Goal: Information Seeking & Learning: Learn about a topic

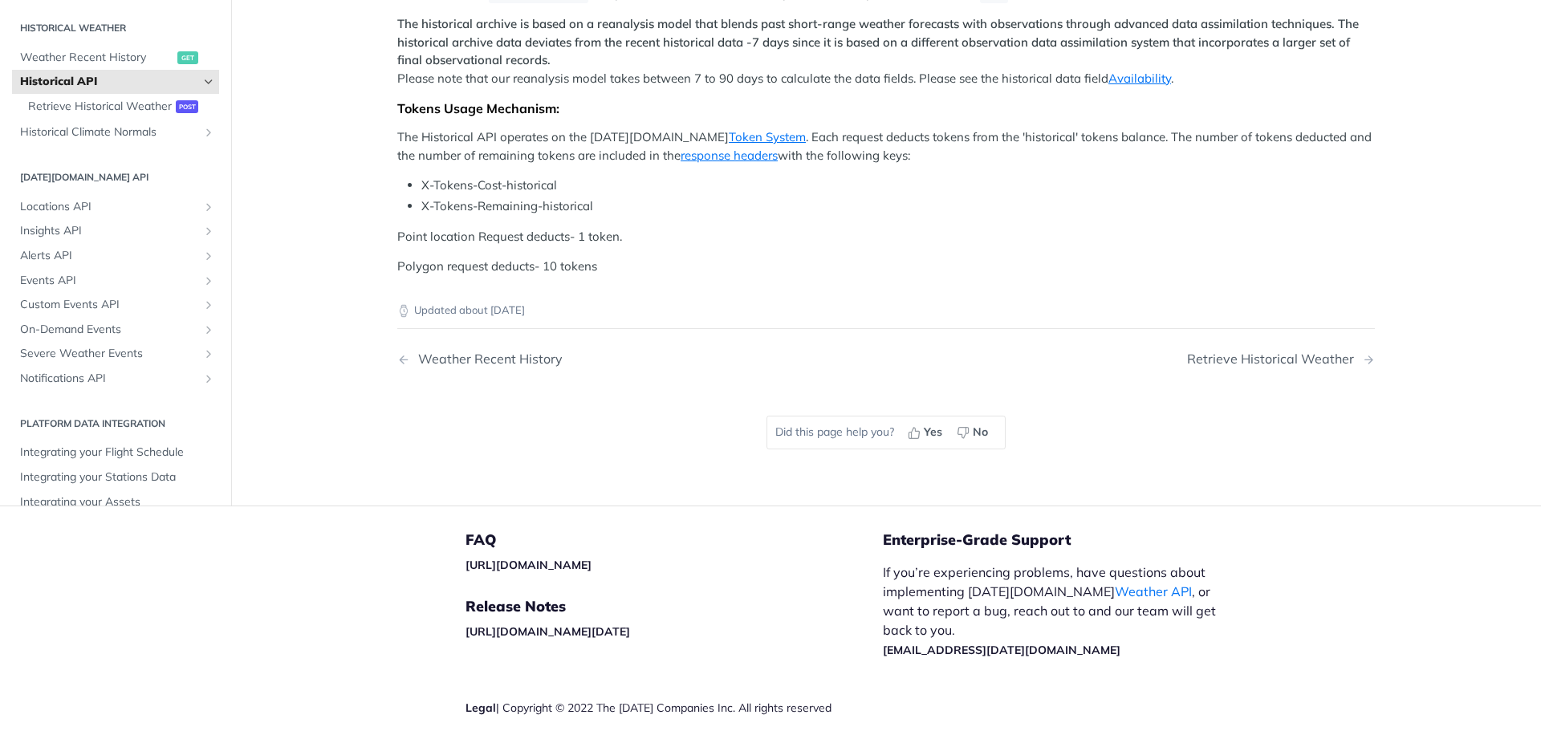
scroll to position [867, 0]
click at [1247, 356] on div "Retrieve Historical Weather" at bounding box center [1274, 359] width 175 height 15
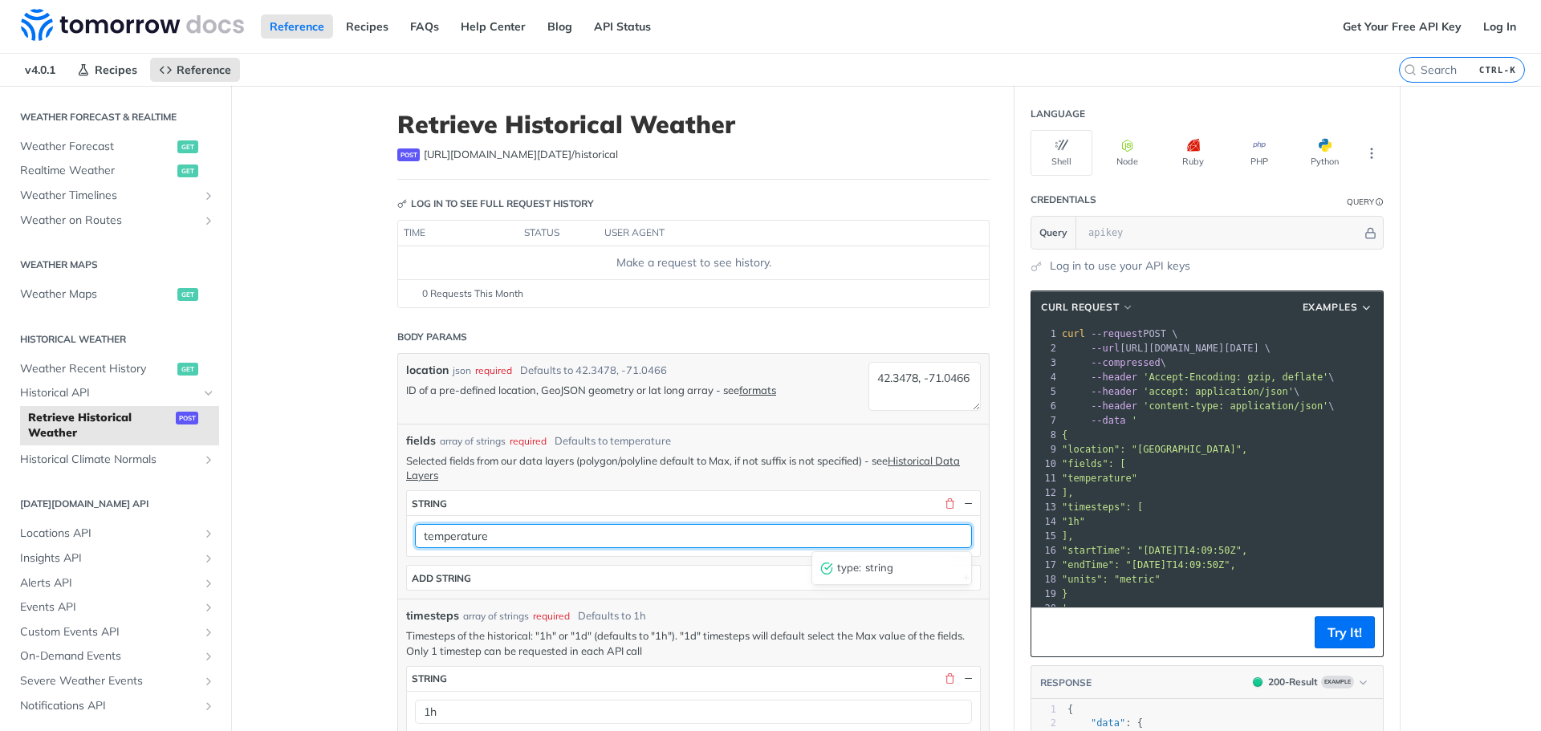
click at [847, 540] on input "temperature" at bounding box center [693, 536] width 557 height 24
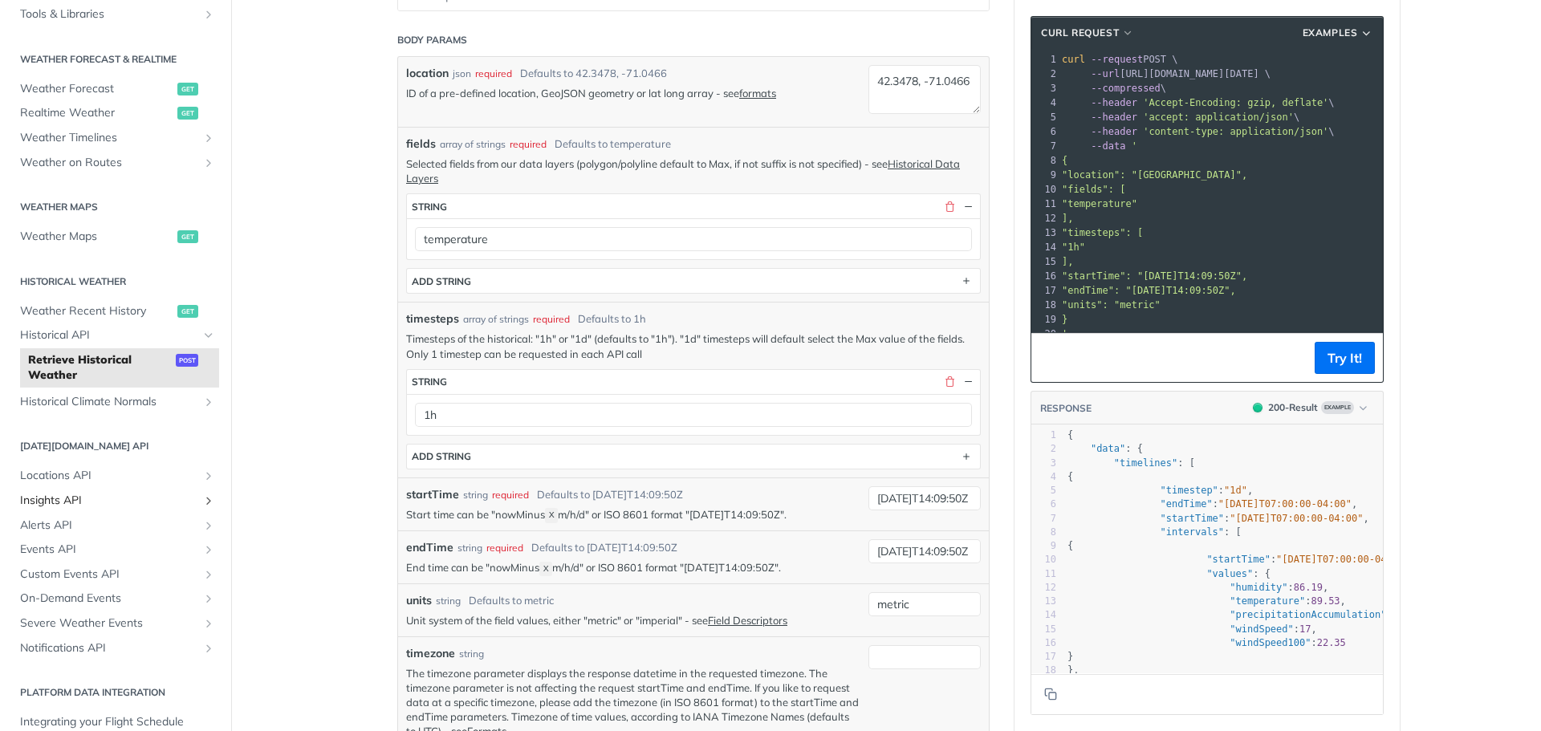
scroll to position [308, 0]
click at [81, 401] on span "Historical Climate Normals" at bounding box center [109, 401] width 178 height 16
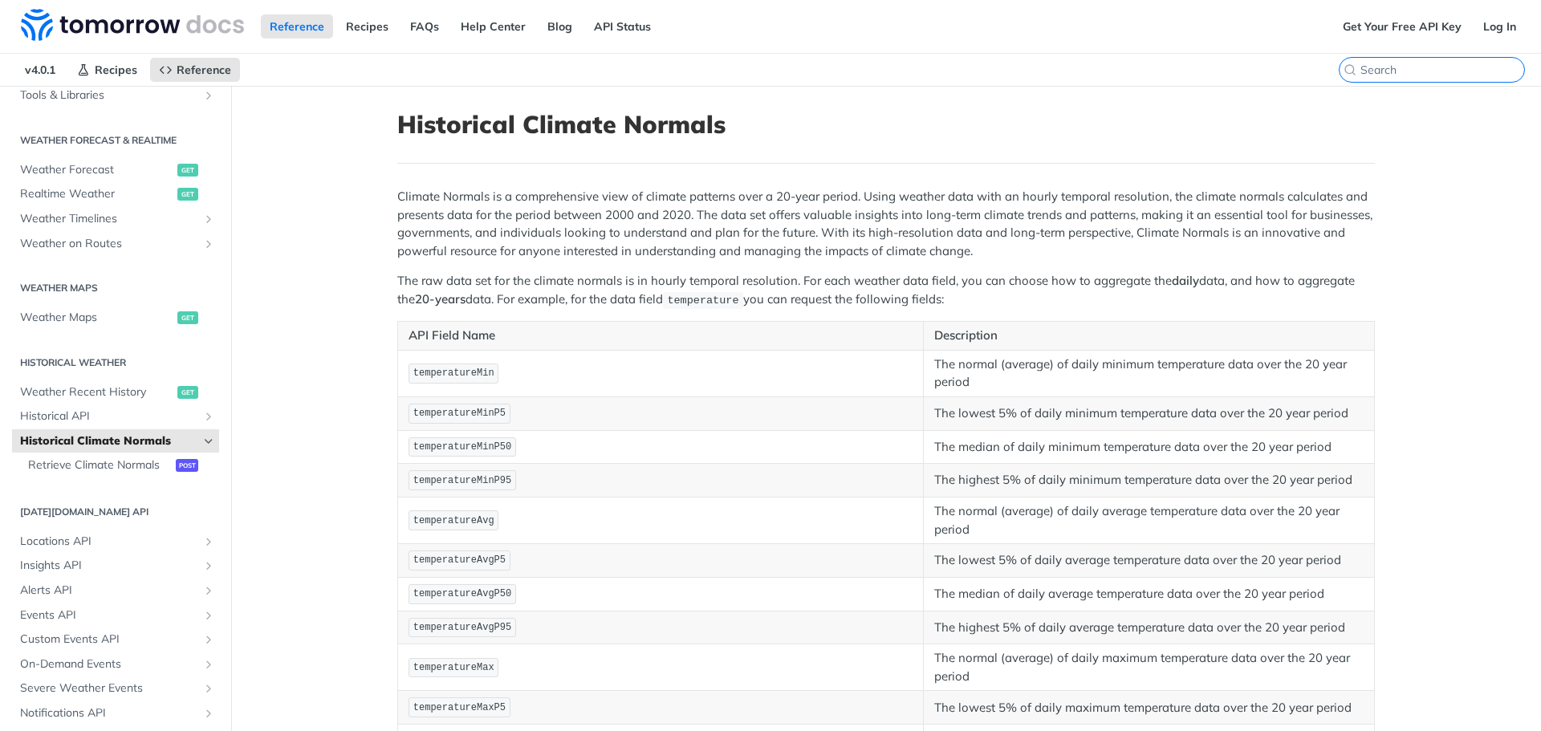
click at [1423, 66] on input "search" at bounding box center [1442, 70] width 164 height 14
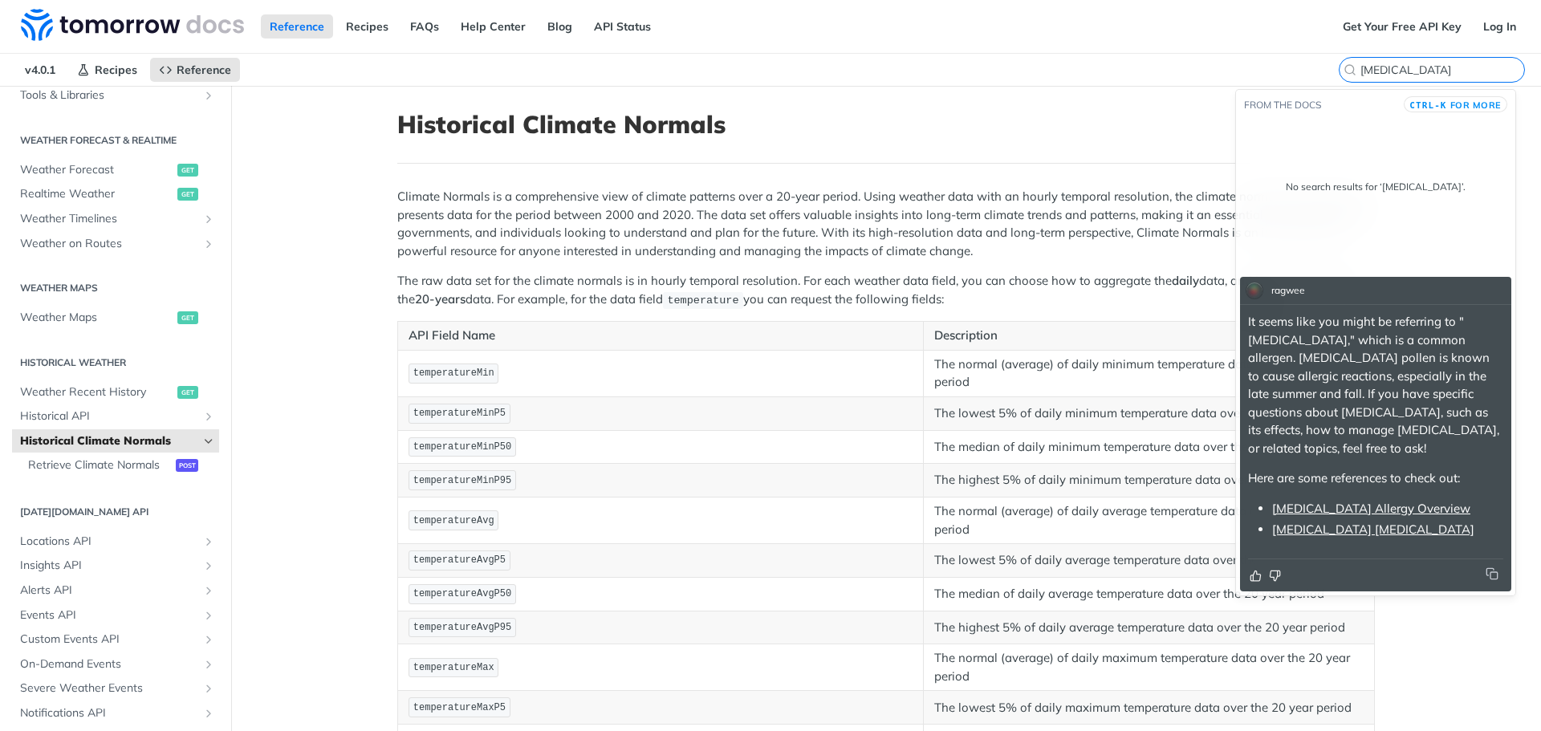
type input "[MEDICAL_DATA]"
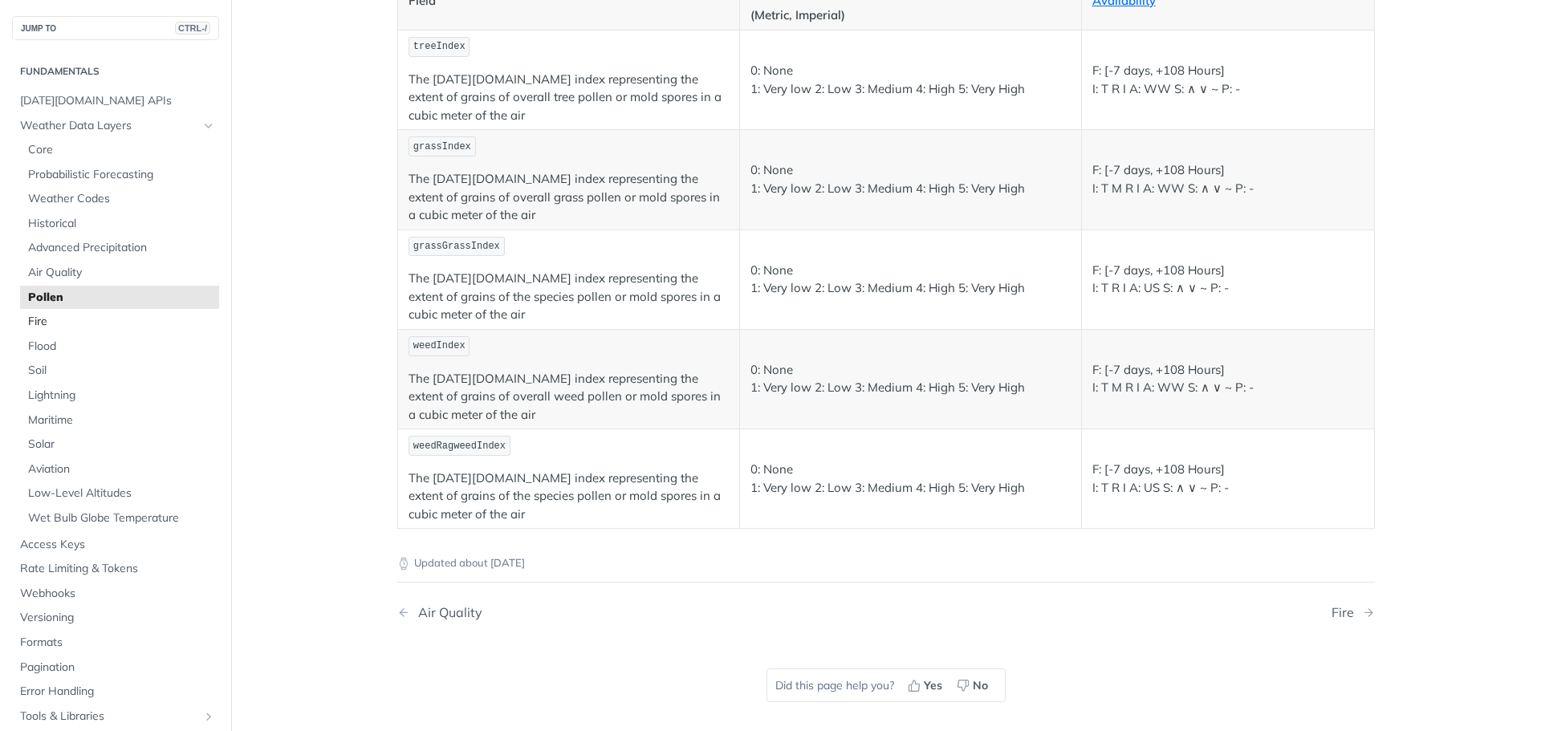
scroll to position [250, 0]
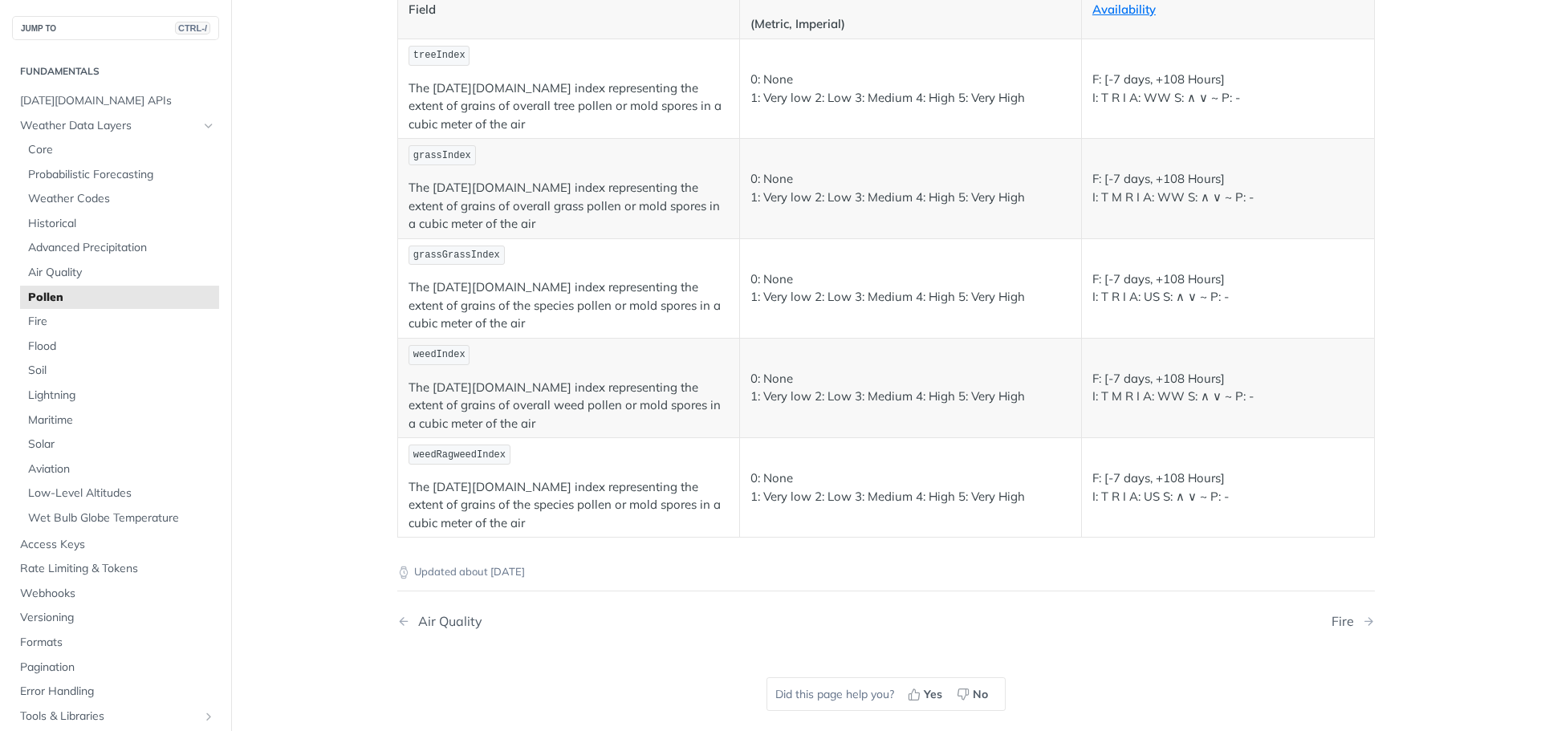
click at [449, 250] on span "grassGrassIndex" at bounding box center [456, 255] width 87 height 11
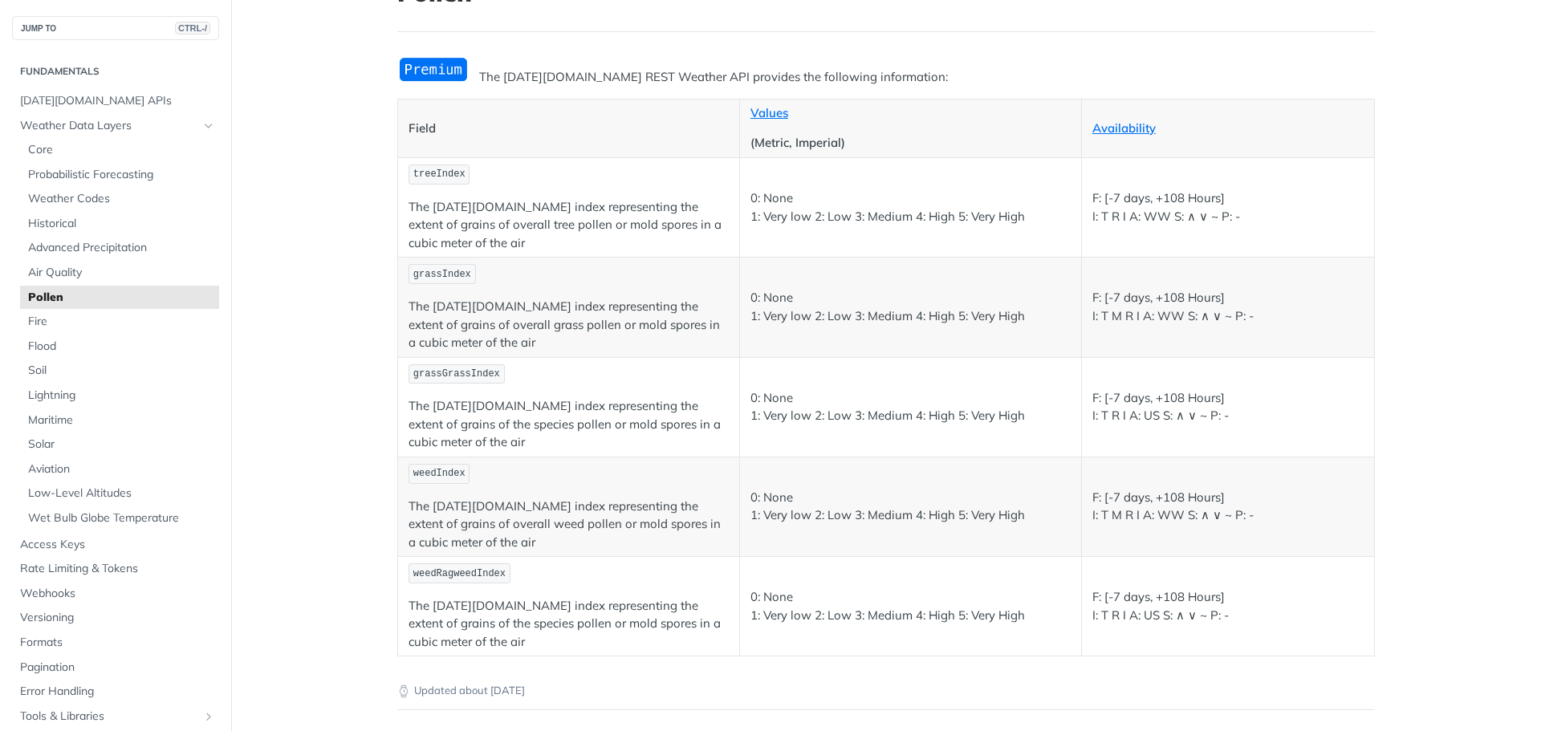
scroll to position [0, 0]
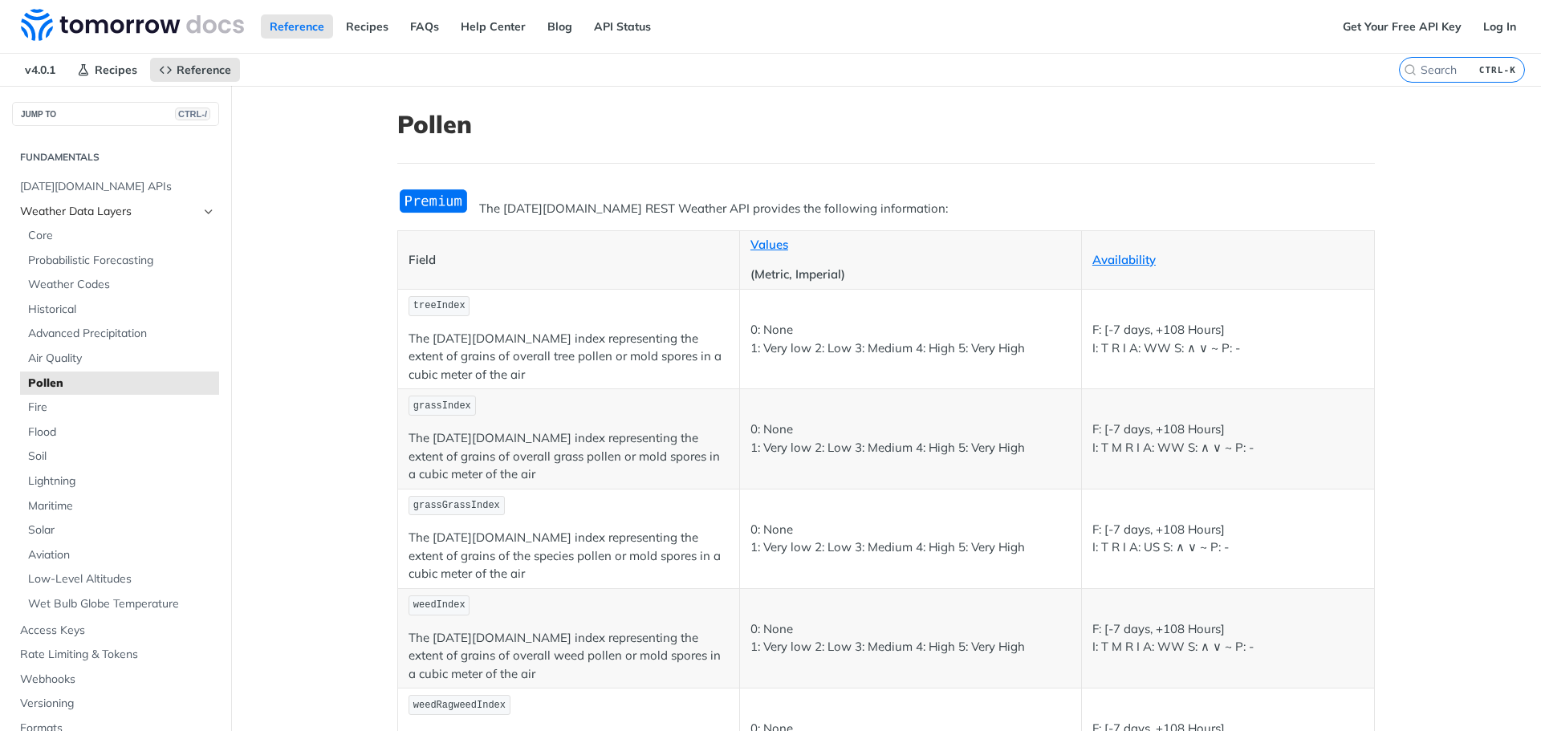
click at [79, 212] on span "Weather Data Layers" at bounding box center [109, 212] width 178 height 16
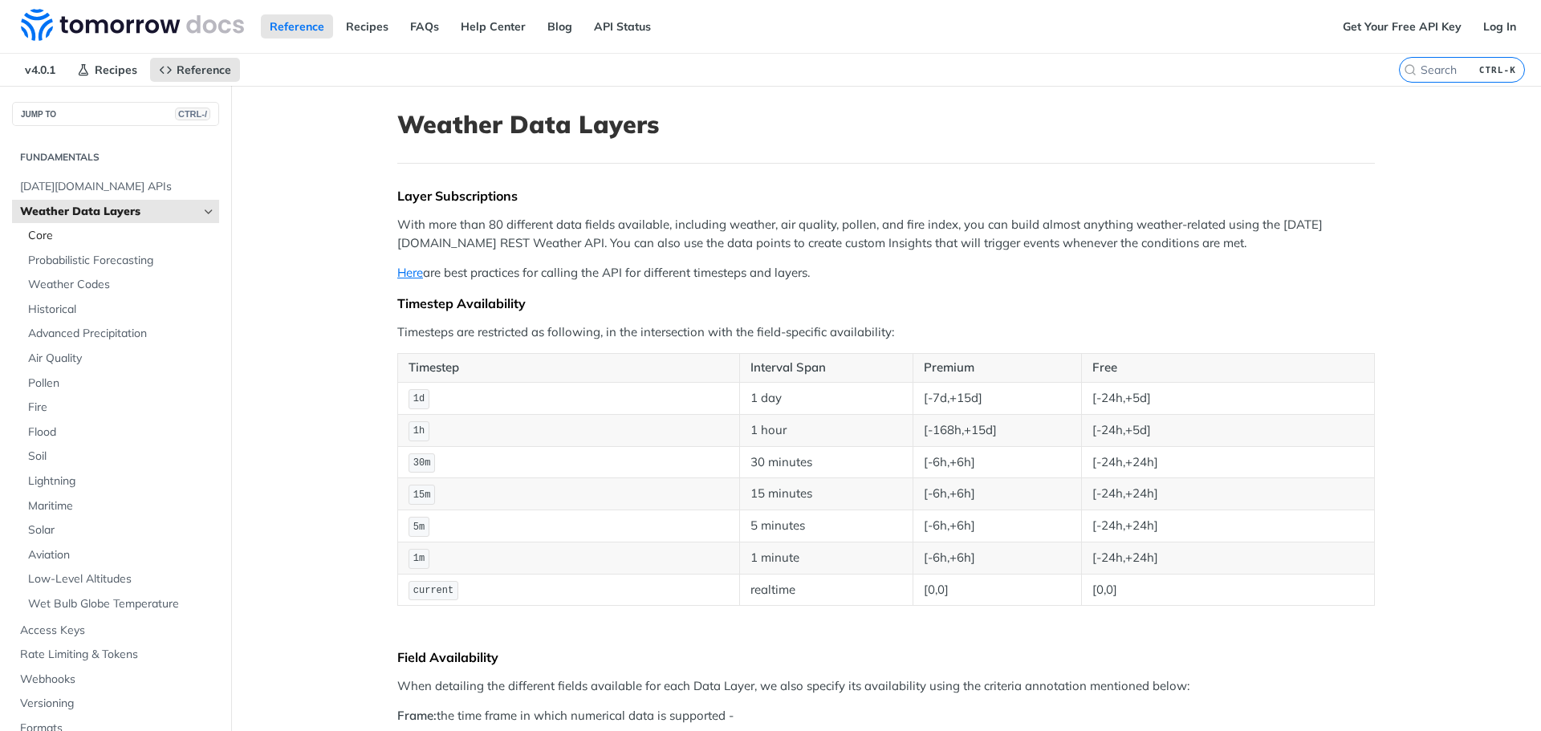
click at [45, 234] on span "Core" at bounding box center [121, 236] width 187 height 16
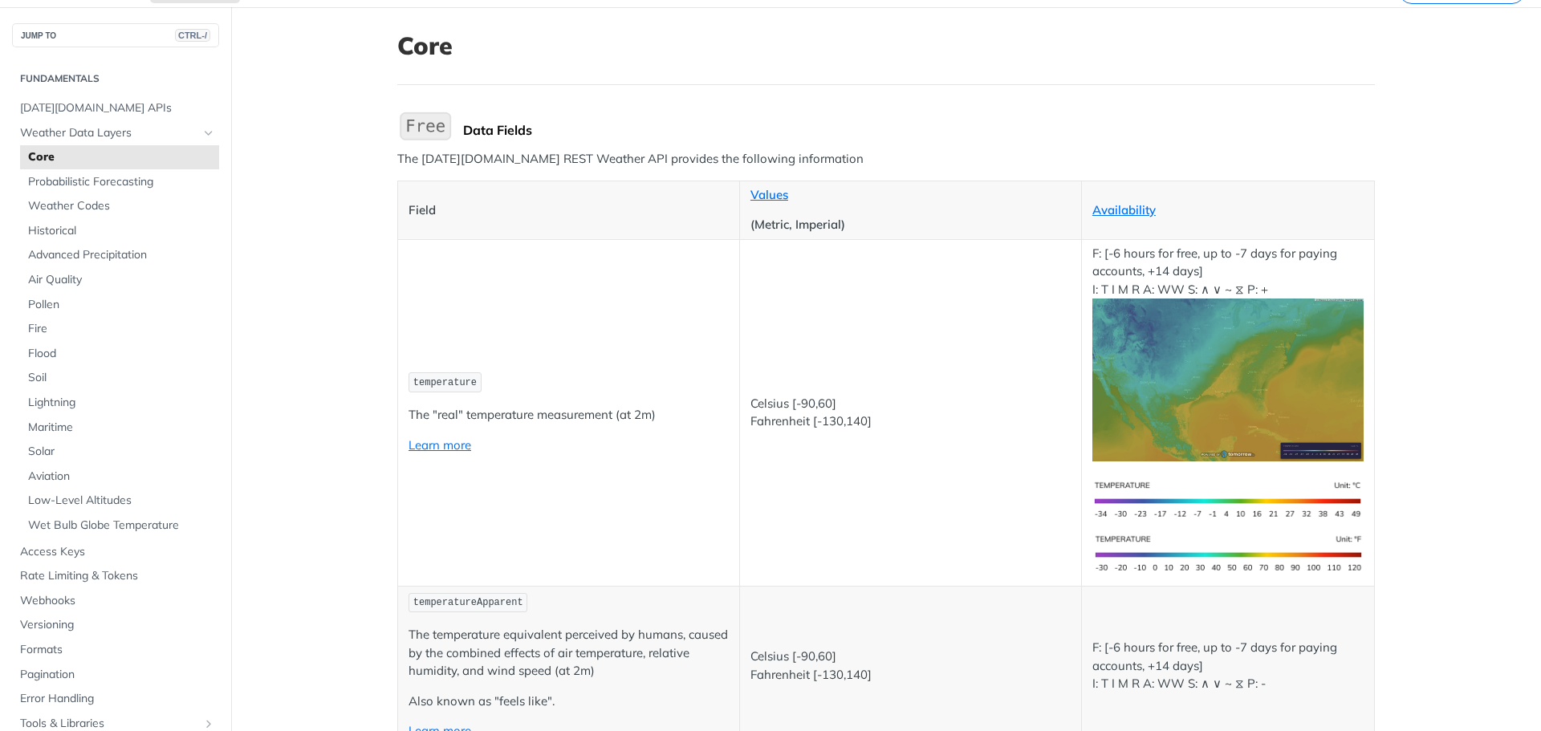
scroll to position [84, 0]
